Goal: Task Accomplishment & Management: Use online tool/utility

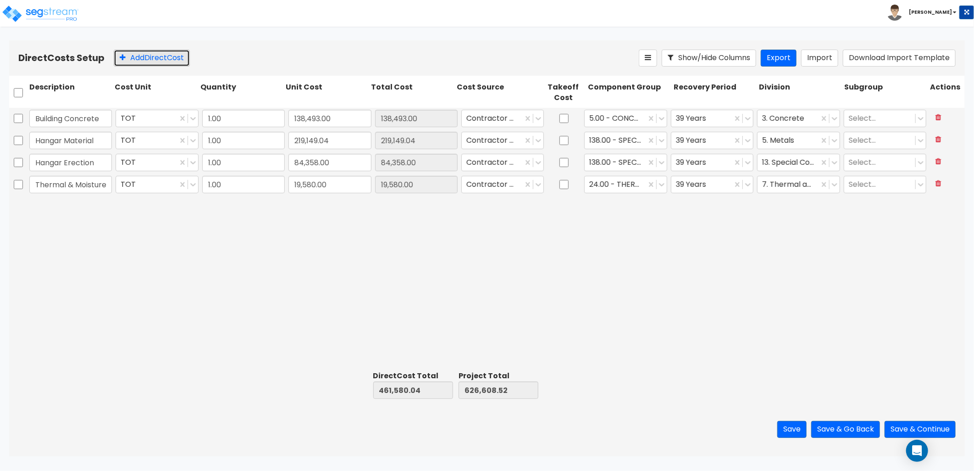
click at [157, 52] on button "Add Direct Cost" at bounding box center [152, 58] width 76 height 17
click at [688, 306] on div "Building Concrete TOT 1.00 138,493.00 138,493.00 Contractor Cost 5.00 - CONCRET…" at bounding box center [487, 237] width 956 height 259
click at [76, 208] on input "text" at bounding box center [70, 206] width 83 height 17
type input "Hangar Doors"
type input "72,178.75"
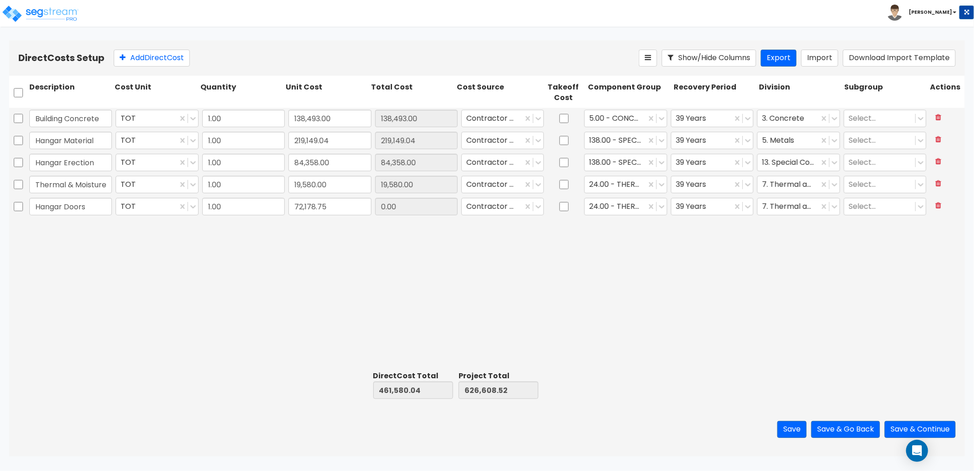
type input "72,178.75"
click at [336, 204] on input "72,178.75" at bounding box center [329, 206] width 83 height 17
type input "72,179"
type input "72,179.00"
type input "open"
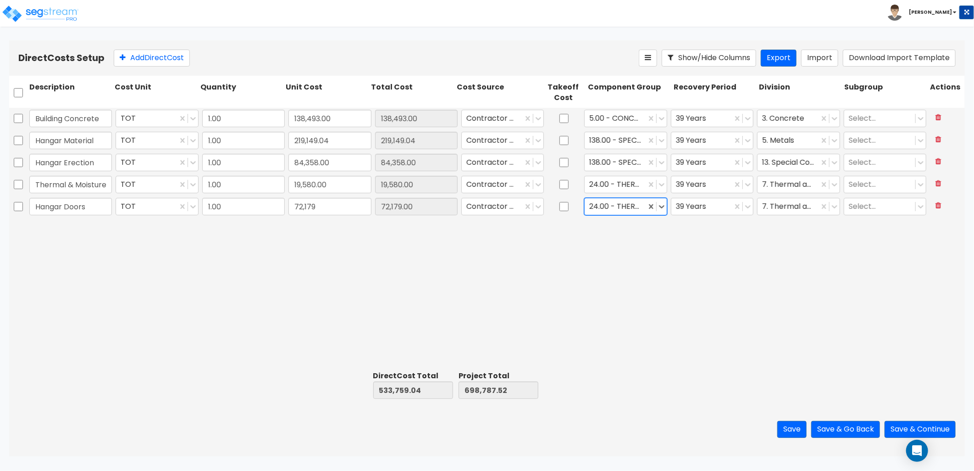
drag, startPoint x: 614, startPoint y: 208, endPoint x: 581, endPoint y: 209, distance: 32.6
click at [581, 209] on div "Hangar Doors TOT 1.00 72,179 72,179.00 Contractor Cost 24.00 - THERMAL & MOISTU…" at bounding box center [487, 206] width 956 height 21
click at [619, 207] on div at bounding box center [615, 206] width 52 height 12
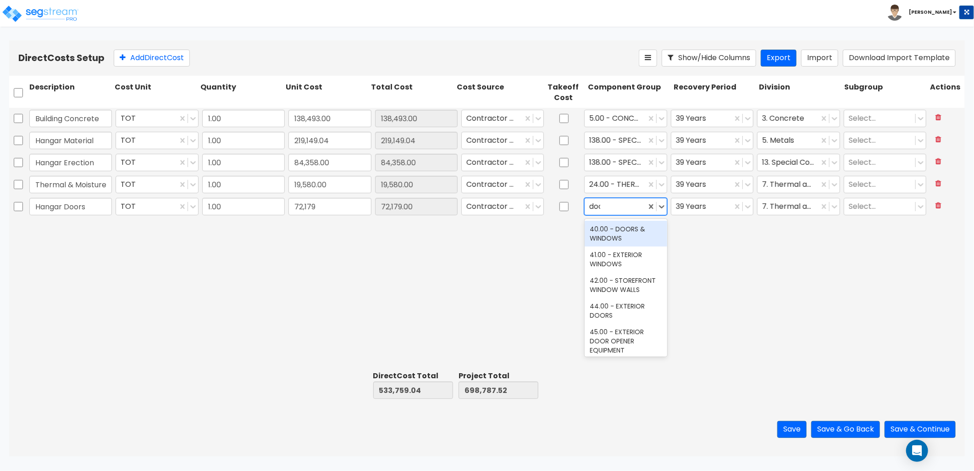
type input "doors"
click at [635, 260] on div "44.00 - EXTERIOR DOORS" at bounding box center [626, 259] width 83 height 26
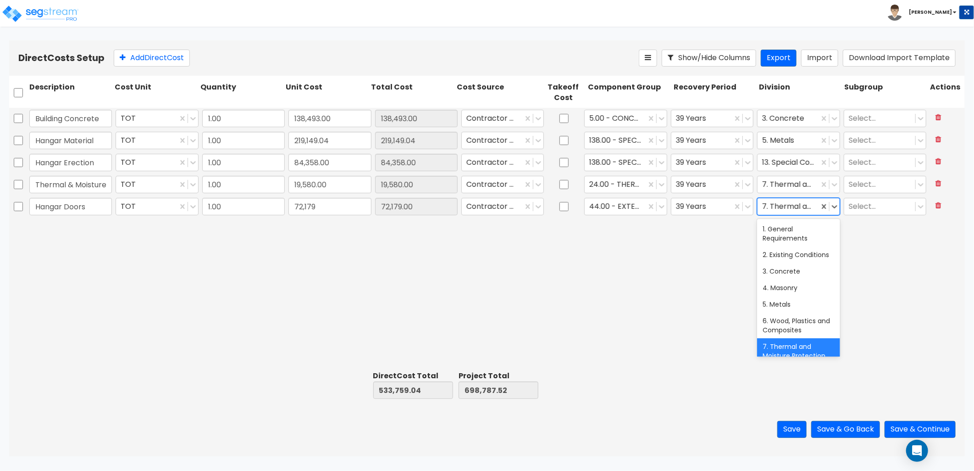
click at [788, 206] on div at bounding box center [788, 206] width 52 height 12
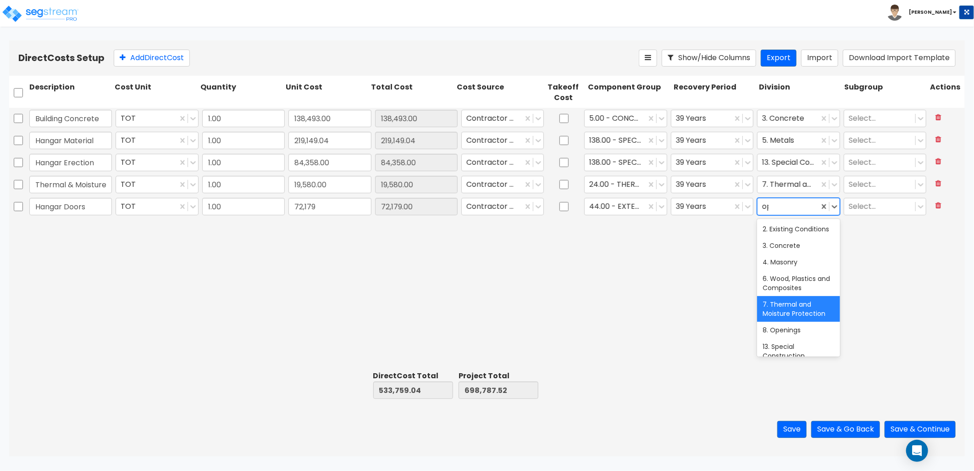
type input "ope"
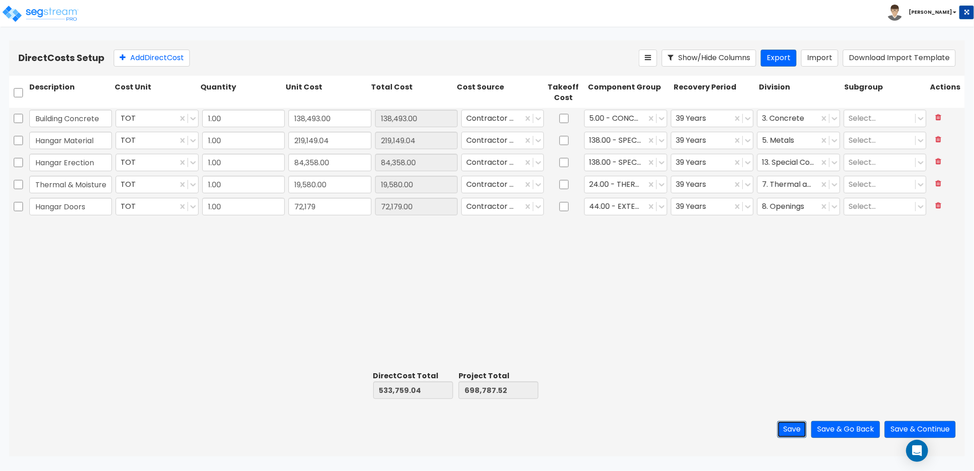
click at [786, 426] on button "Save" at bounding box center [791, 429] width 29 height 17
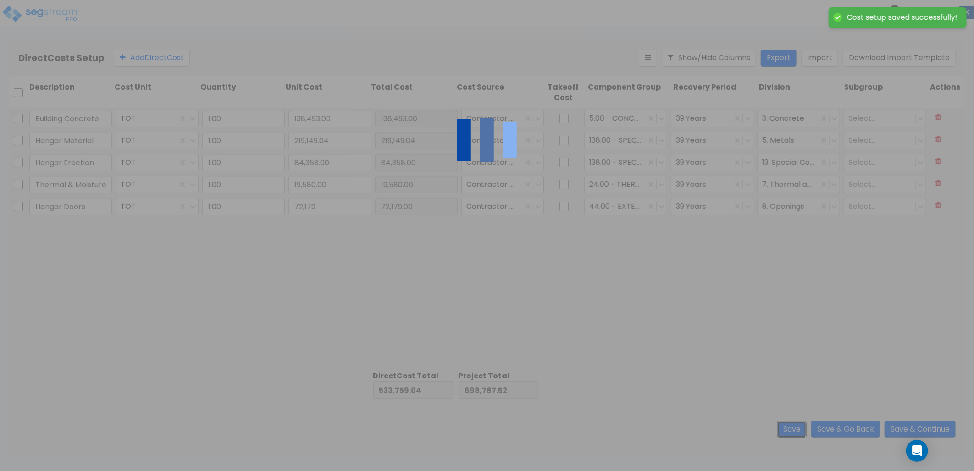
type input "72,179.00"
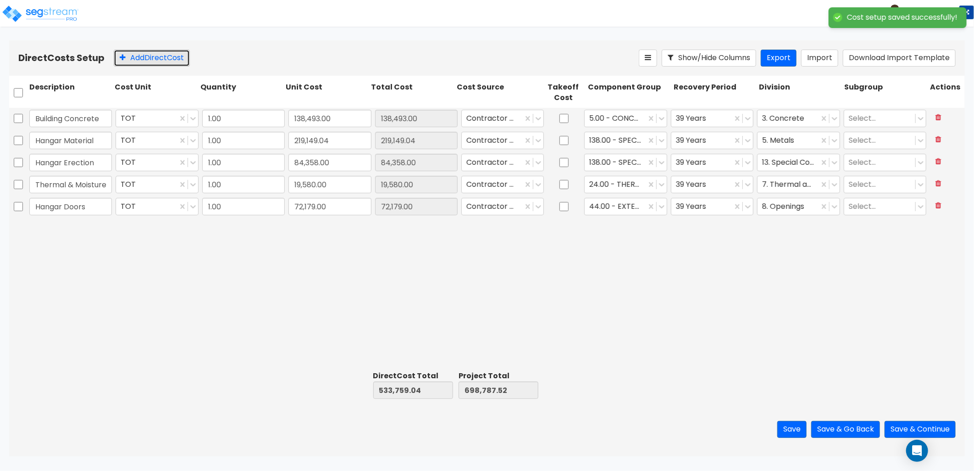
click at [168, 59] on button "Add Direct Cost" at bounding box center [152, 58] width 76 height 17
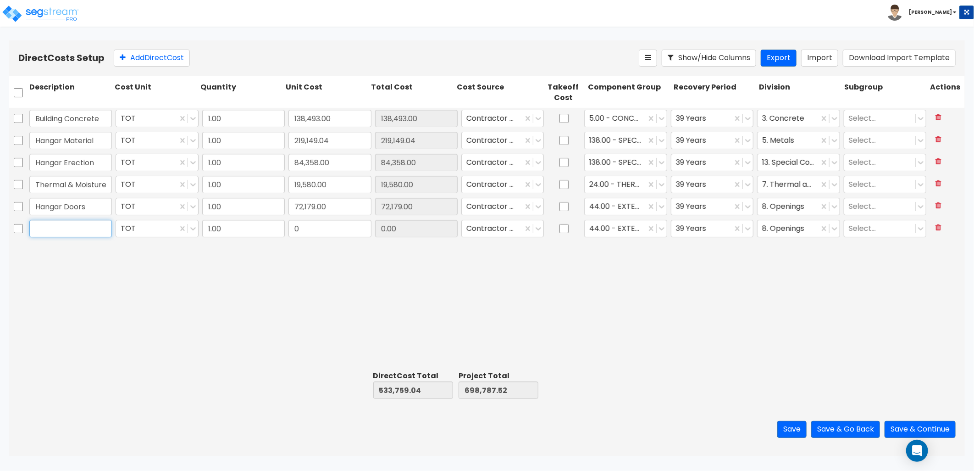
click at [65, 234] on input "text" at bounding box center [70, 228] width 83 height 17
type input "Hangar Door Install"
type input "38,205"
type input "38,205.00"
click at [783, 427] on button "Save" at bounding box center [791, 429] width 29 height 17
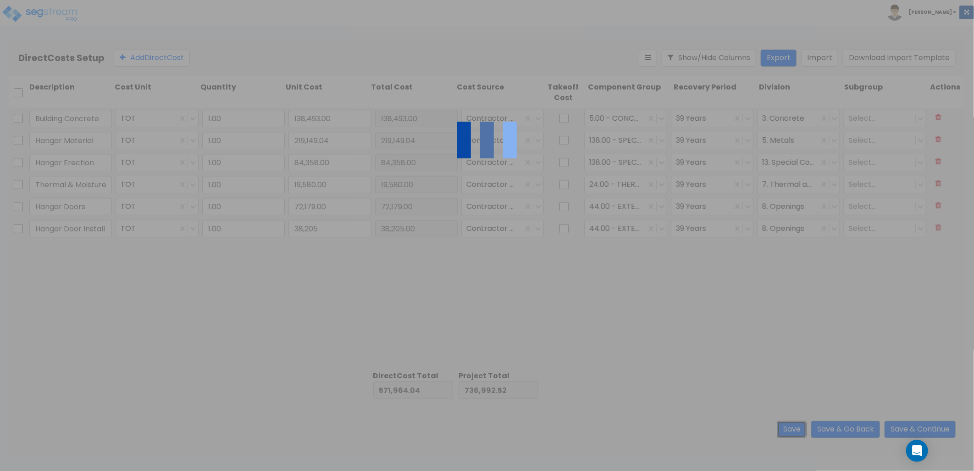
type input "38,205.00"
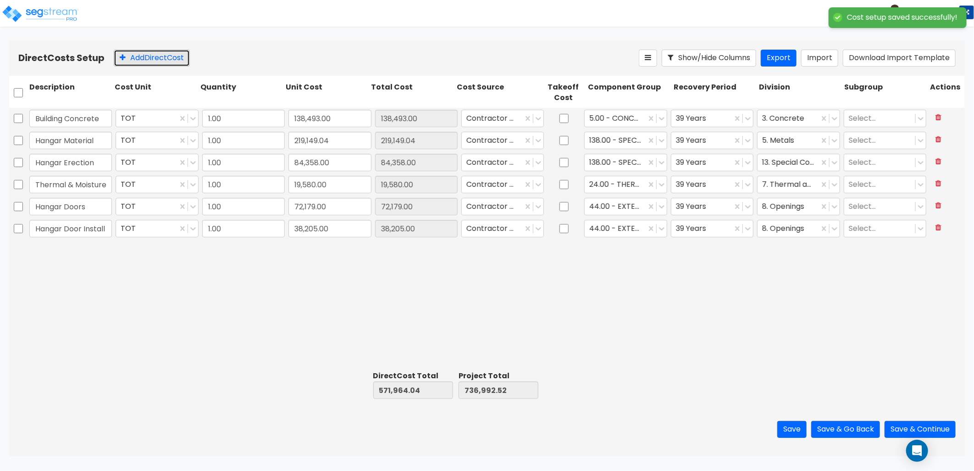
click at [127, 61] on button "Add Direct Cost" at bounding box center [152, 58] width 76 height 17
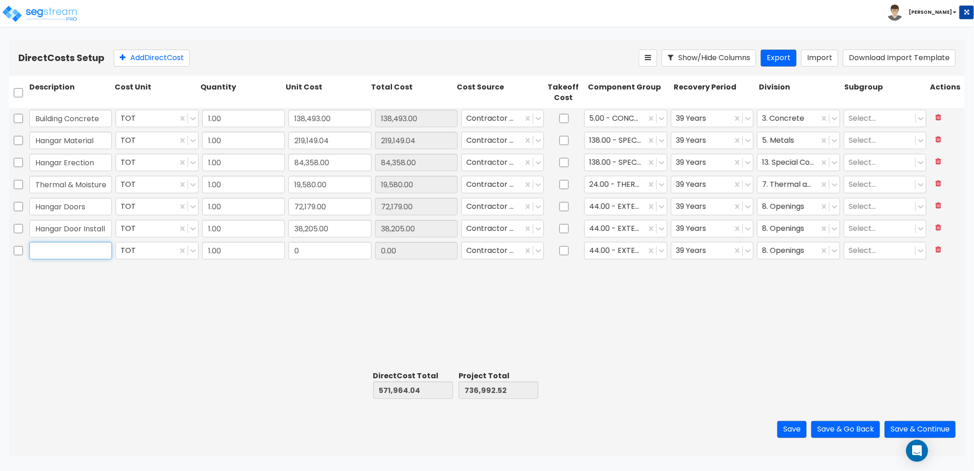
click at [51, 253] on input "text" at bounding box center [70, 250] width 83 height 17
type input "Epoxy Flooring"
click at [313, 255] on input "0" at bounding box center [329, 250] width 83 height 17
type input "27,178"
type input "27,178.00"
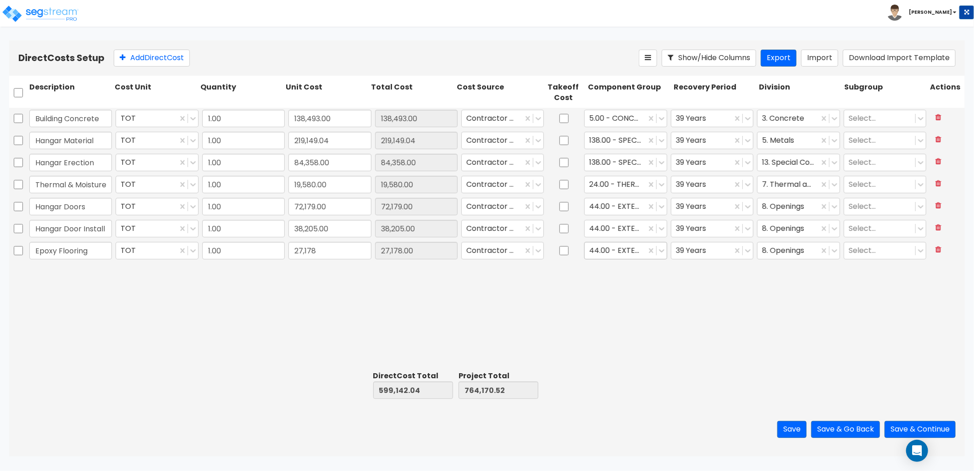
click at [624, 249] on div at bounding box center [615, 250] width 52 height 12
type input "epoxy"
drag, startPoint x: 620, startPoint y: 285, endPoint x: 640, endPoint y: 285, distance: 19.3
click at [621, 285] on div "125.00 - EPOXY FINISHING" at bounding box center [626, 278] width 83 height 26
click at [775, 247] on div at bounding box center [788, 250] width 52 height 12
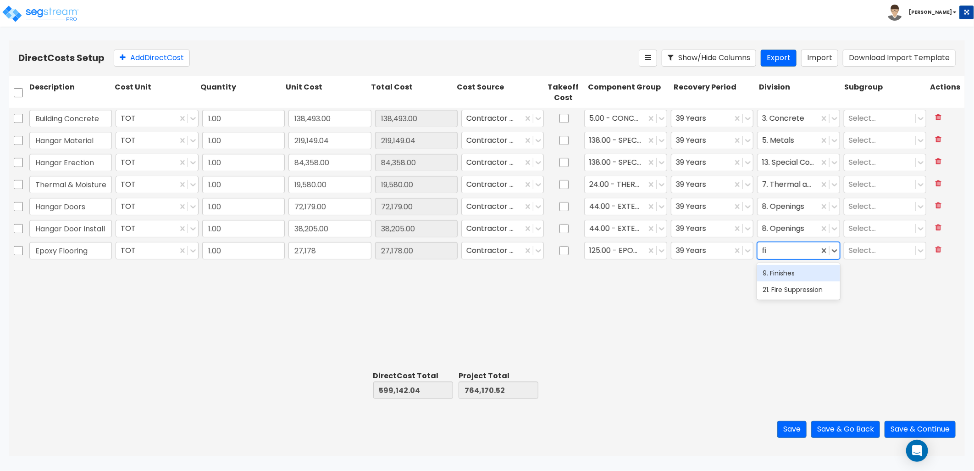
type input "fin"
click at [785, 425] on button "Save" at bounding box center [791, 429] width 29 height 17
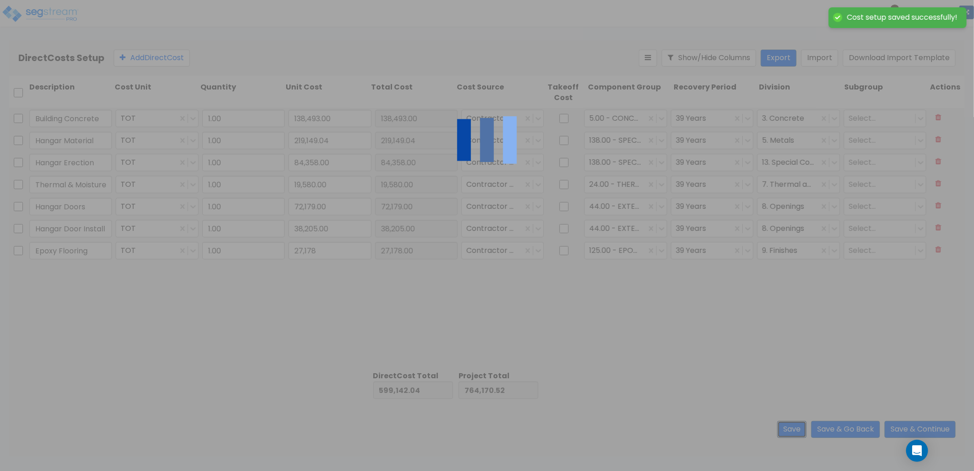
type input "27,178.00"
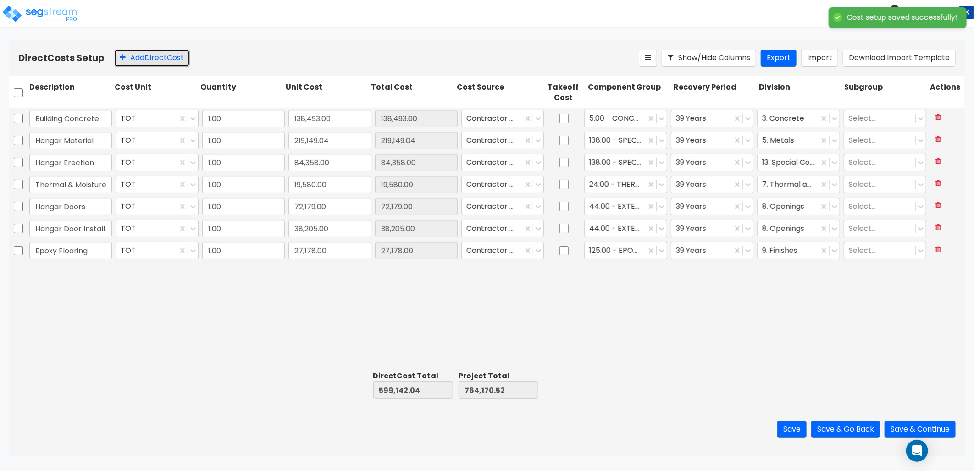
click at [157, 57] on button "Add Direct Cost" at bounding box center [152, 58] width 76 height 17
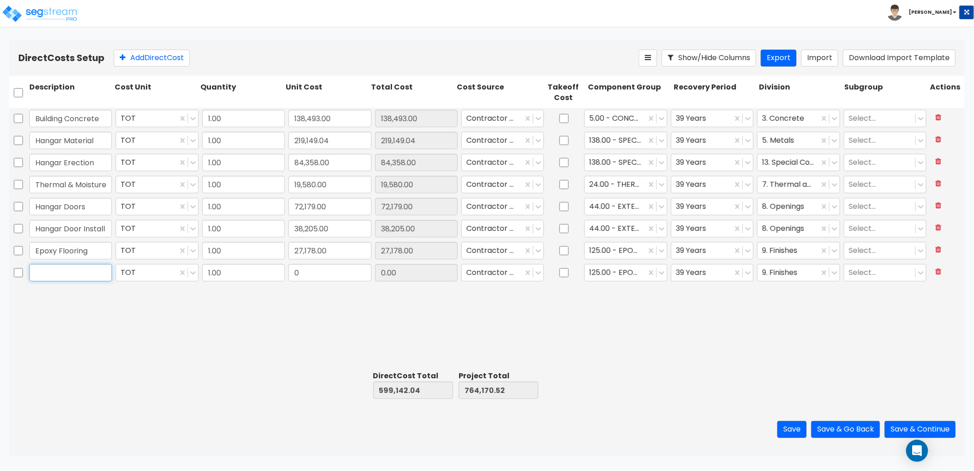
click at [60, 276] on input "text" at bounding box center [70, 272] width 83 height 17
type input "Earthwork"
